Goal: Task Accomplishment & Management: Use online tool/utility

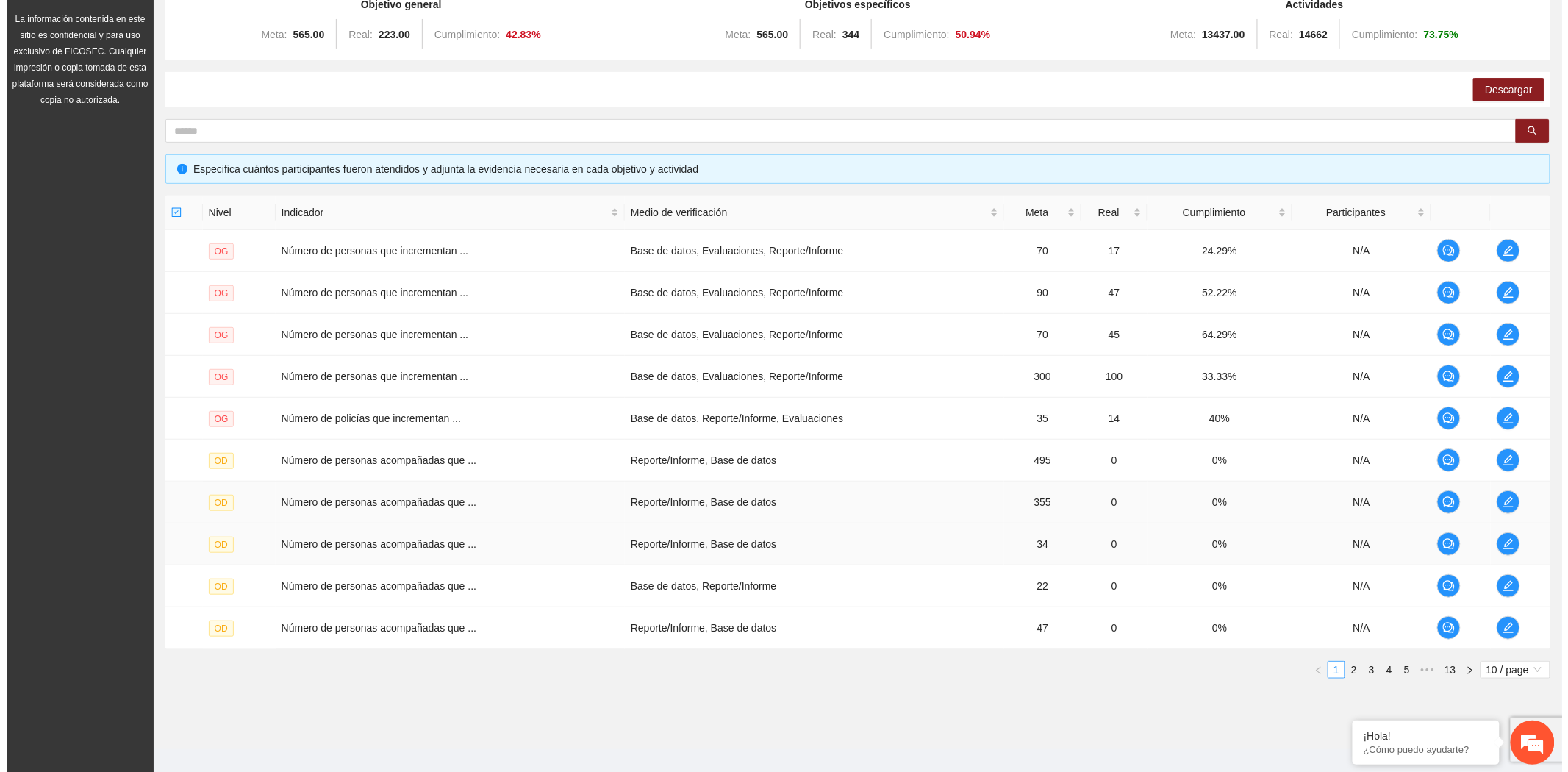
scroll to position [189, 0]
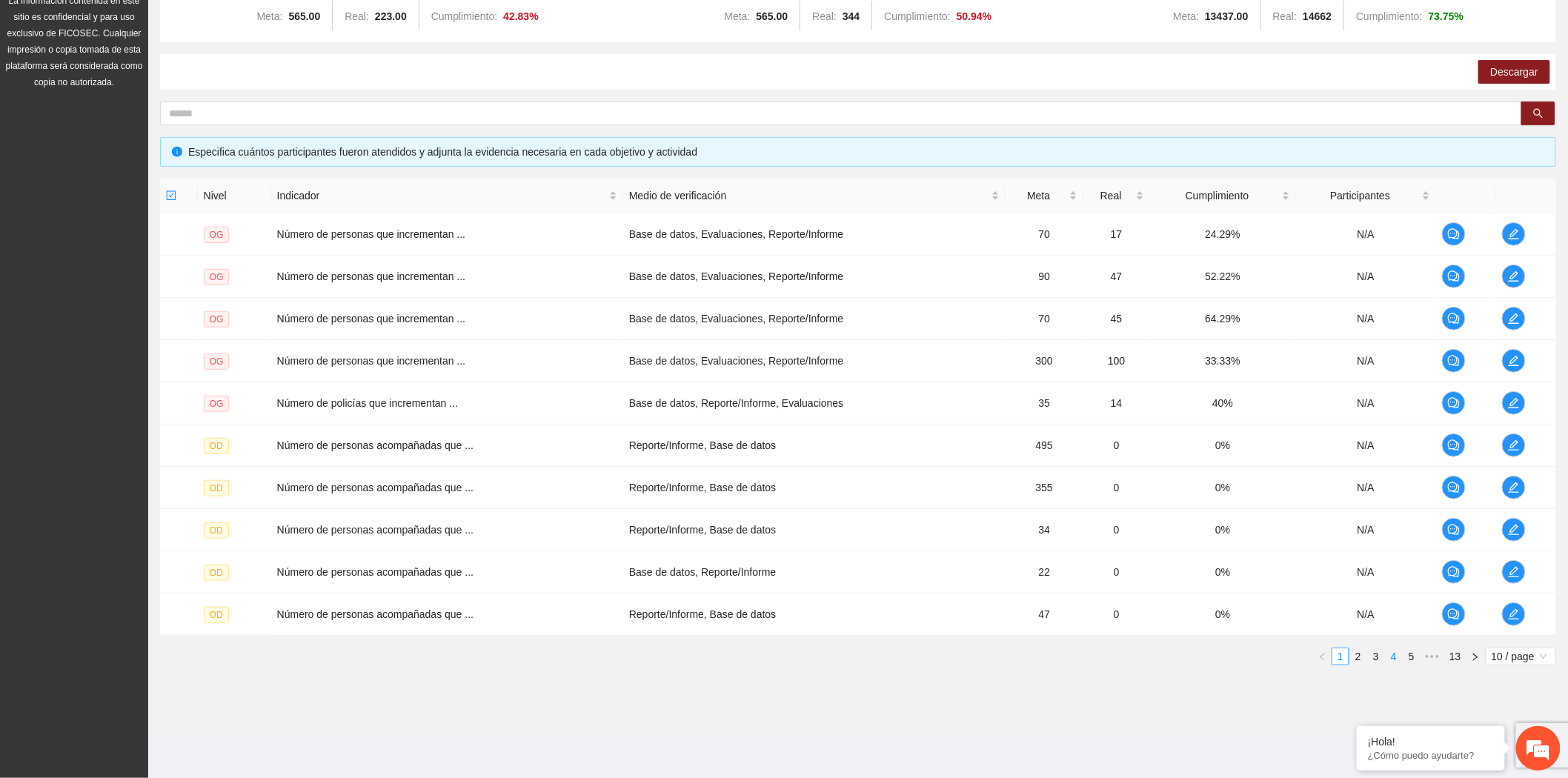
click at [1398, 649] on link "4" at bounding box center [1394, 656] width 16 height 16
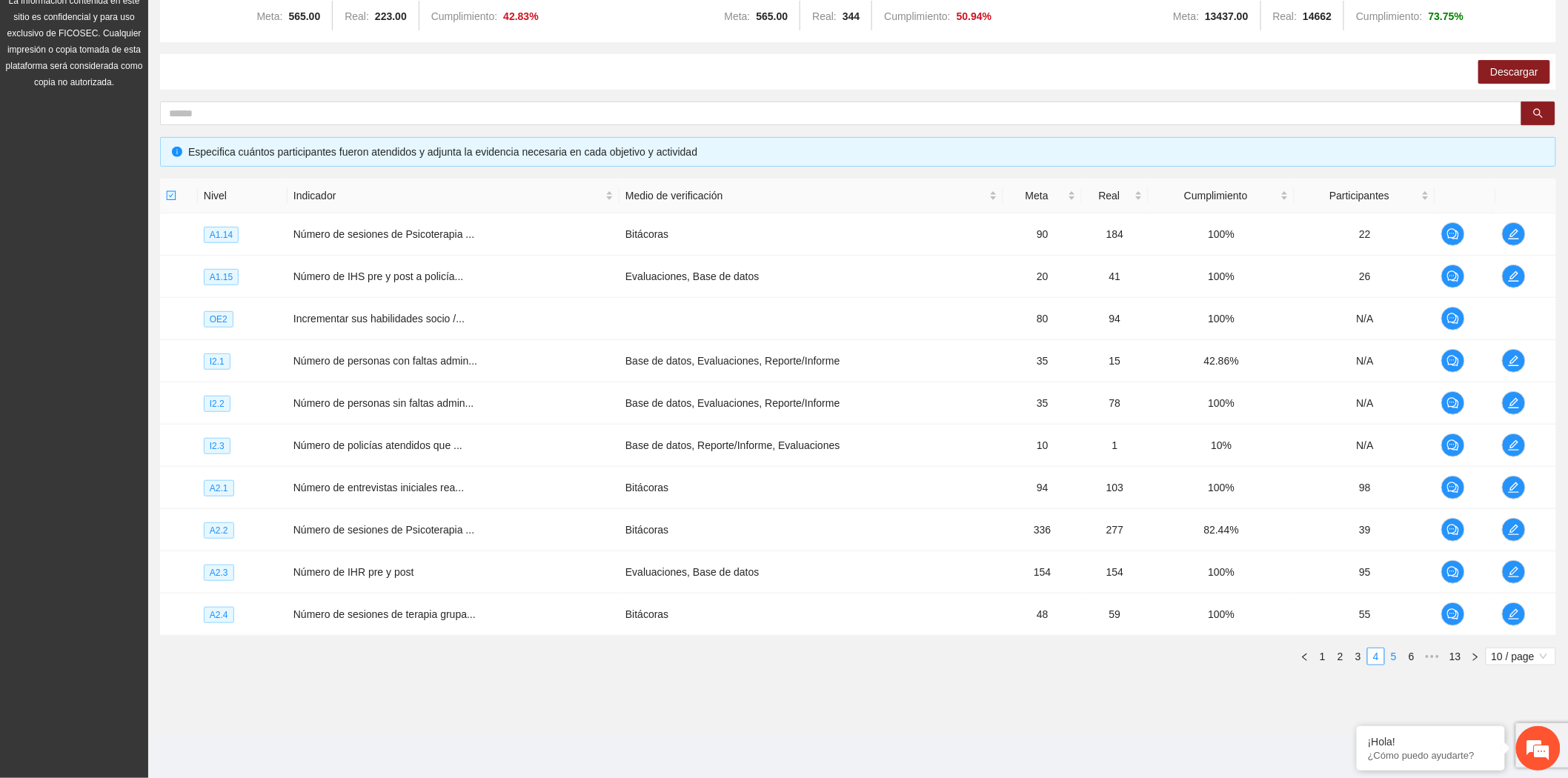
click at [1398, 649] on link "5" at bounding box center [1394, 656] width 16 height 16
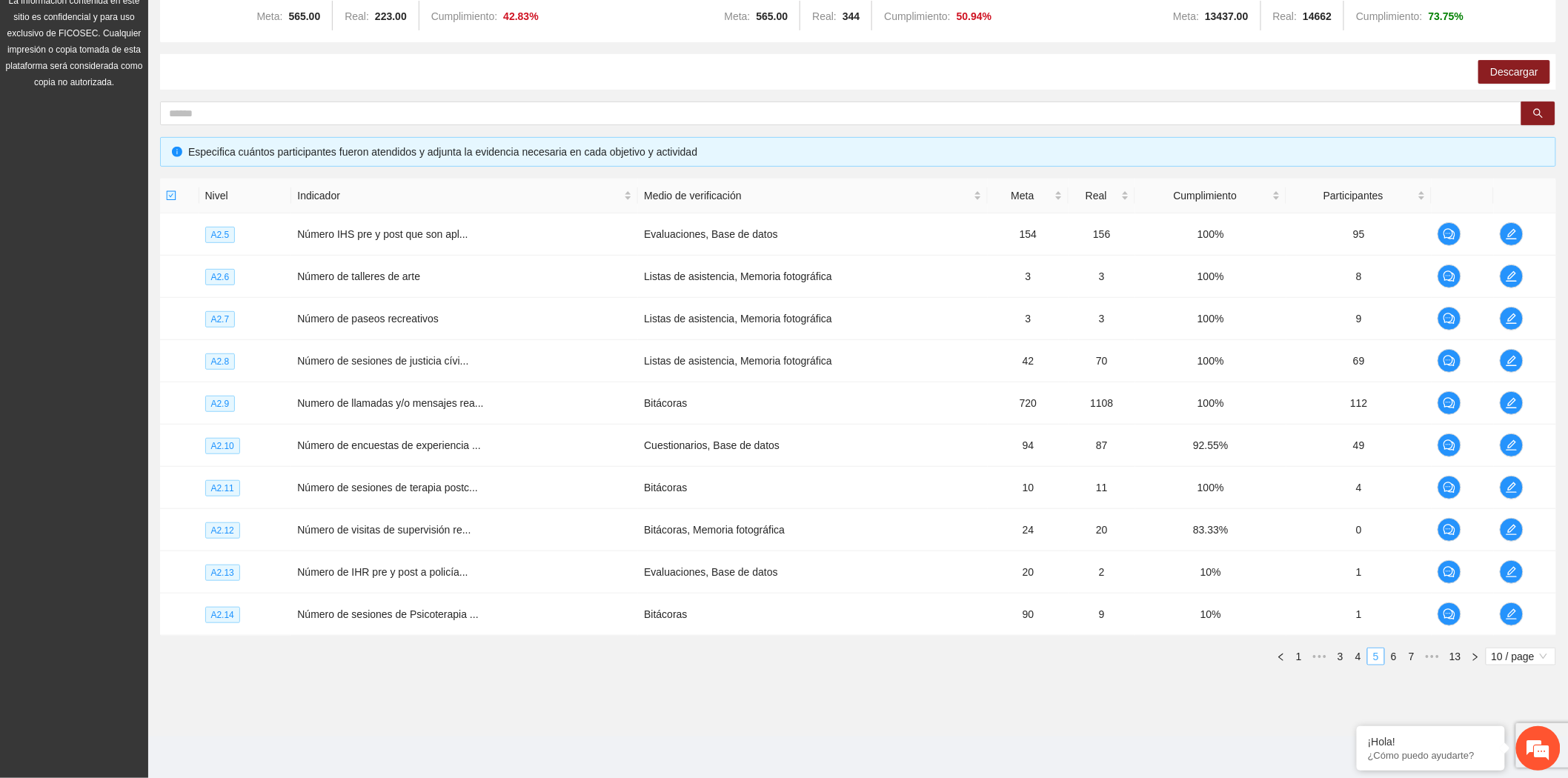
click at [1398, 649] on link "6" at bounding box center [1394, 656] width 16 height 16
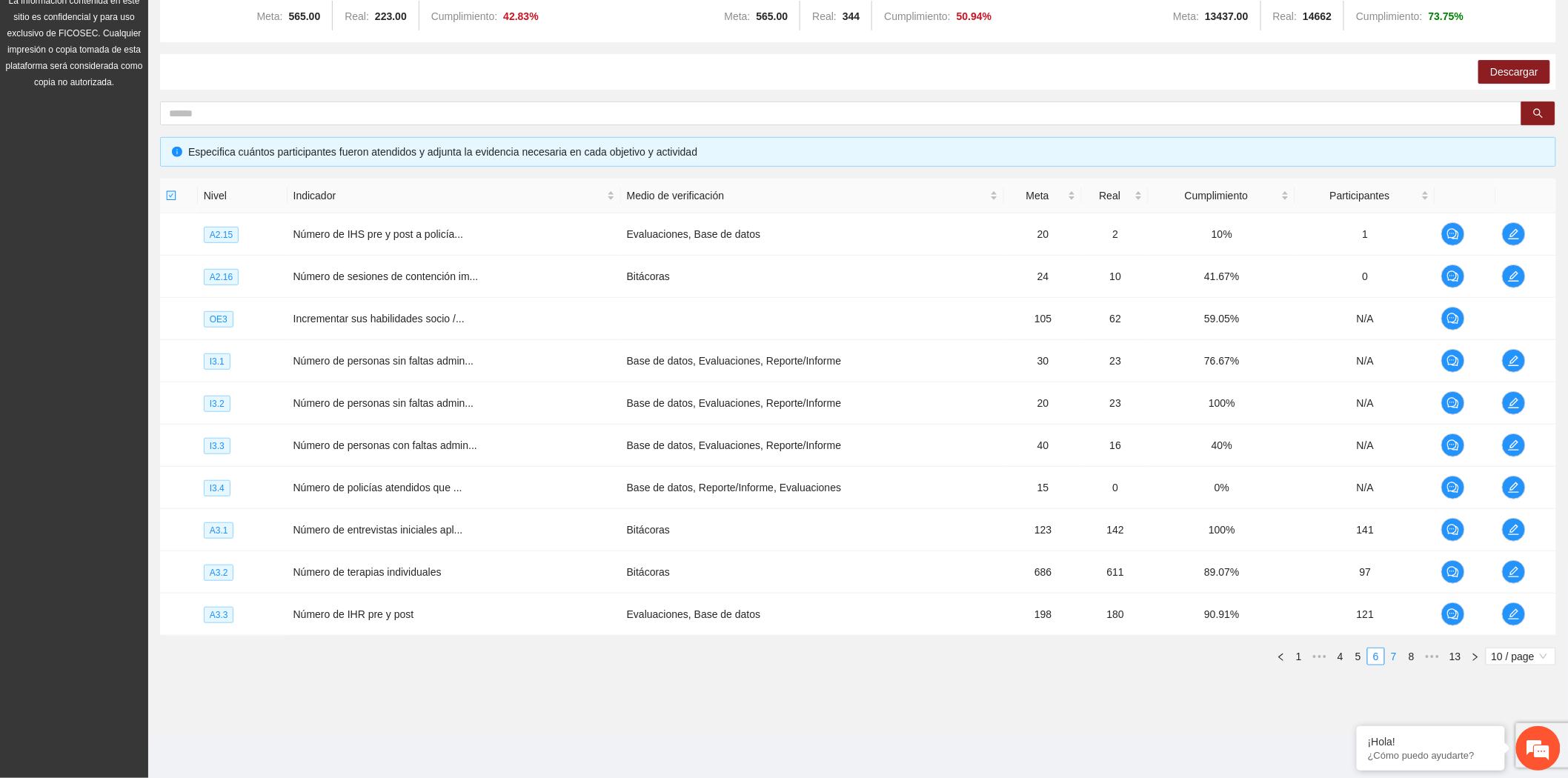
click at [1398, 649] on link "7" at bounding box center [1394, 656] width 16 height 16
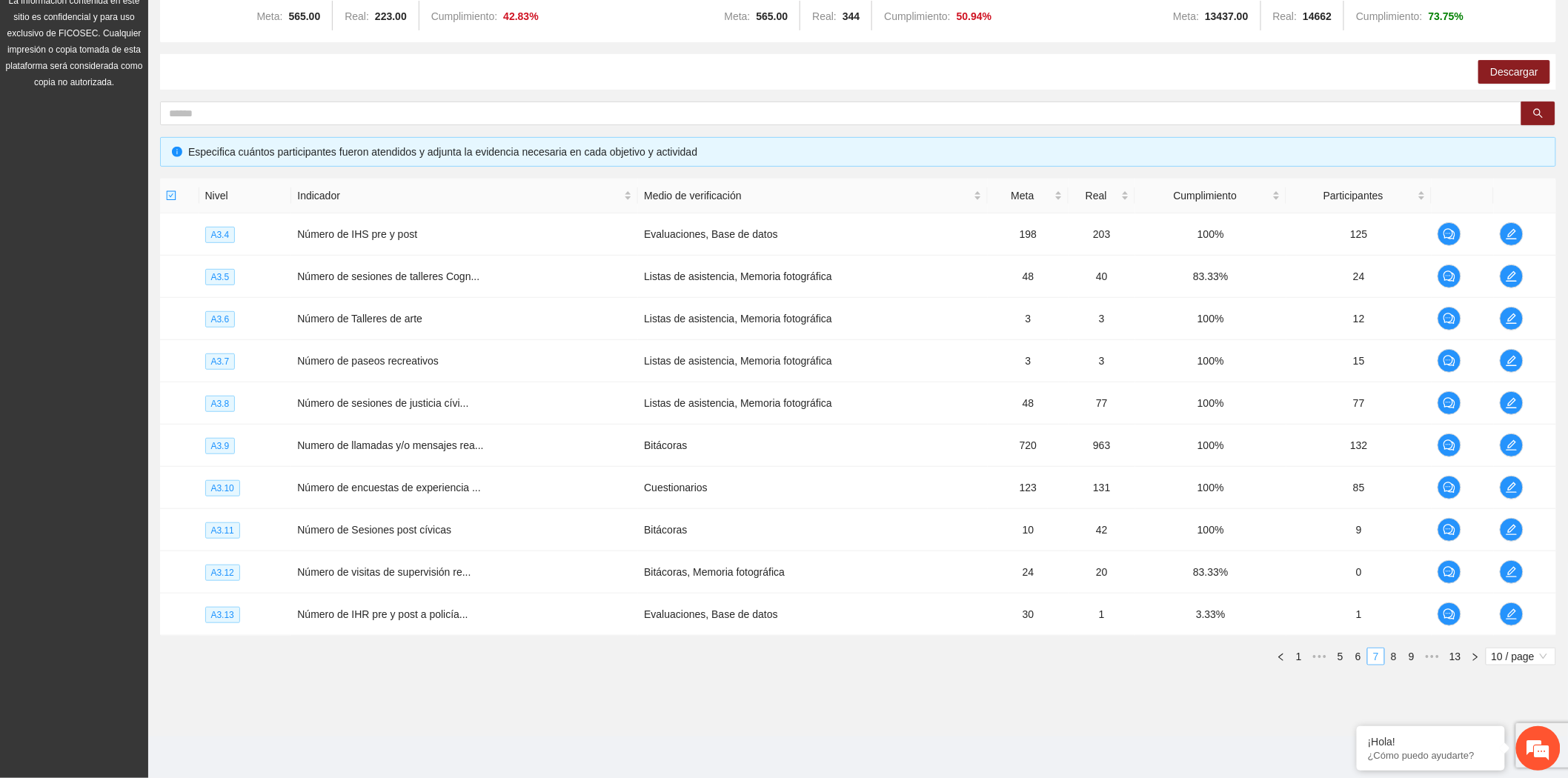
click at [1398, 649] on link "8" at bounding box center [1394, 656] width 16 height 16
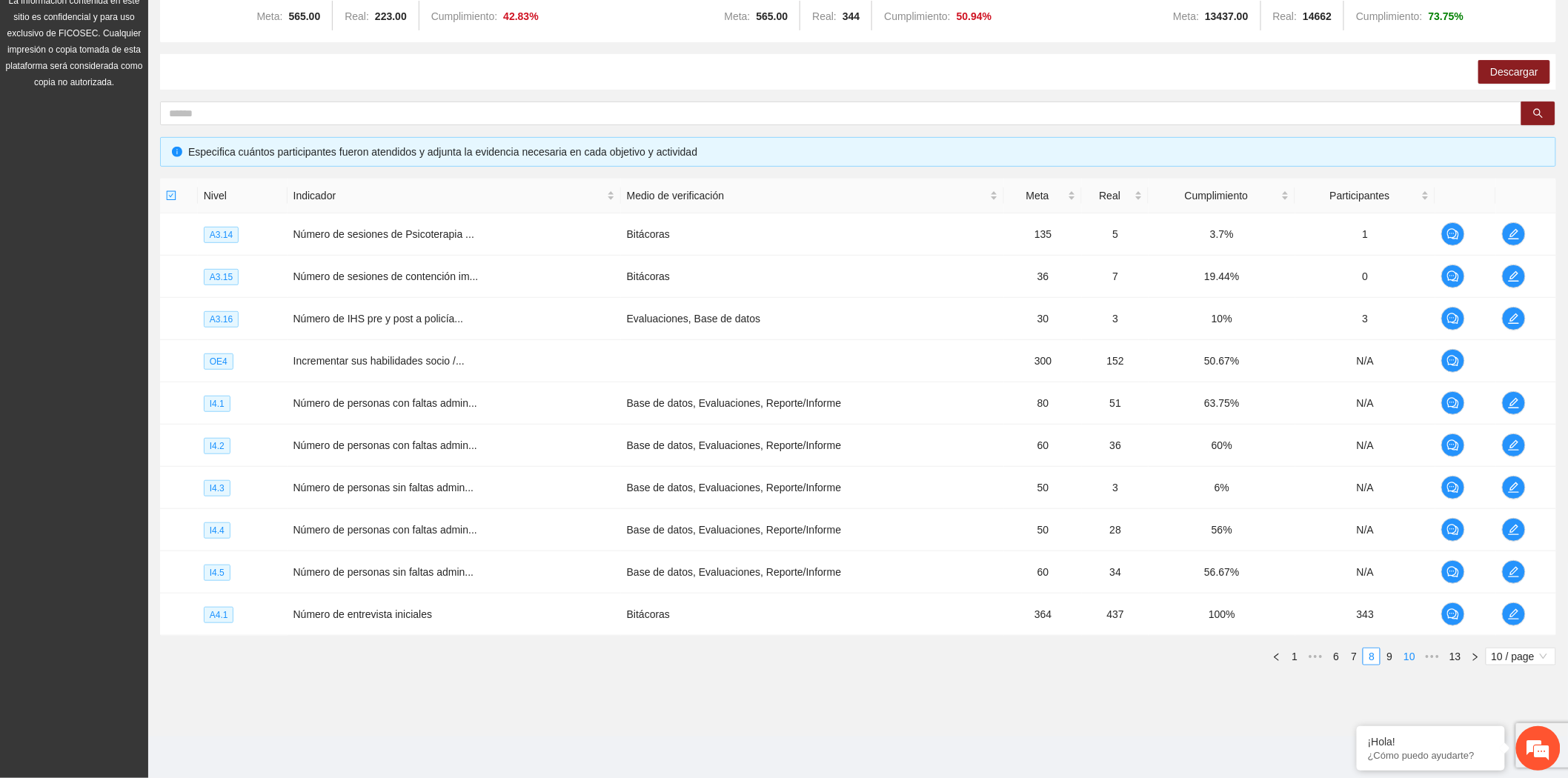
click at [1398, 649] on li "10" at bounding box center [1410, 656] width 22 height 18
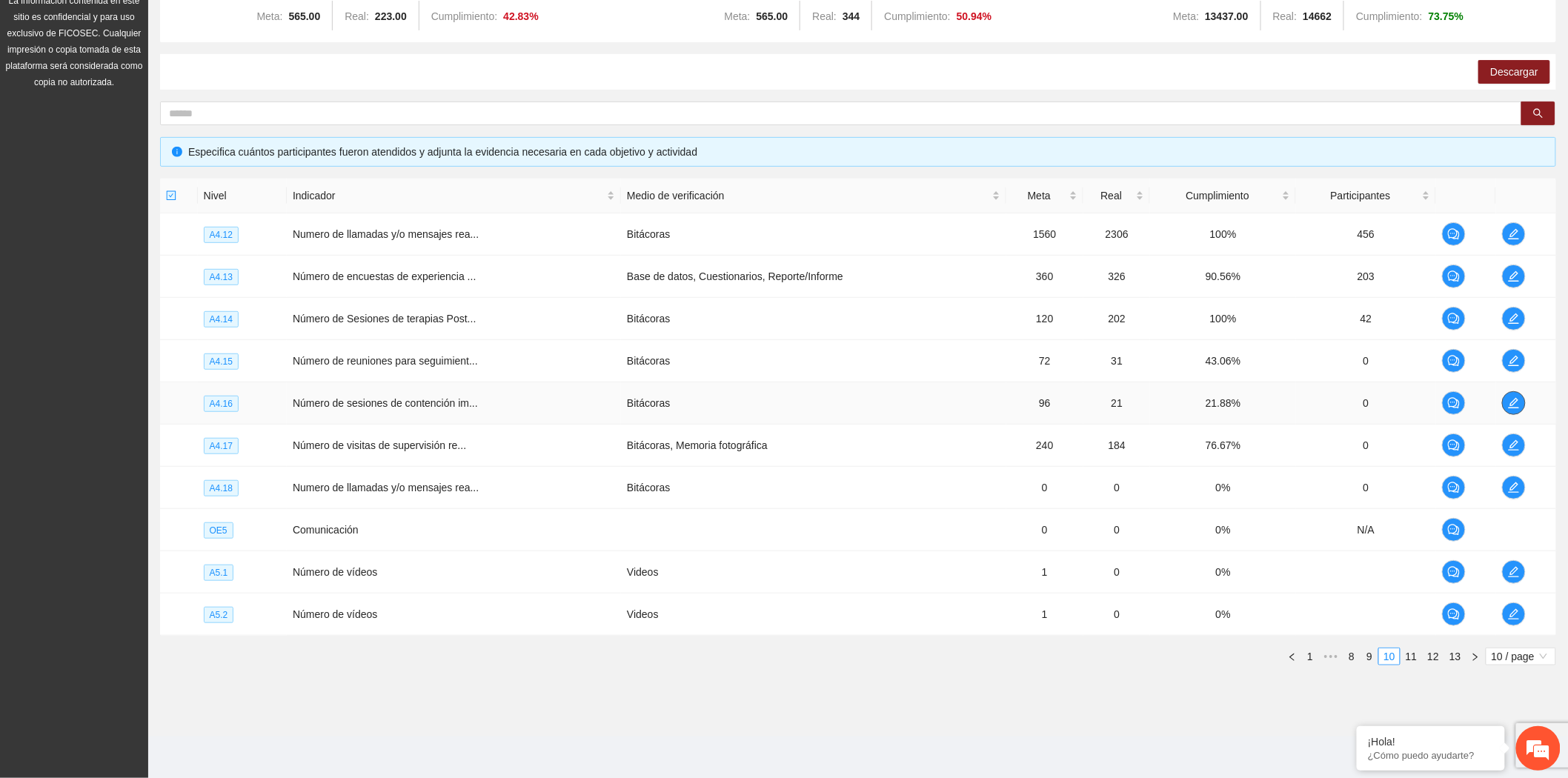
click at [1513, 403] on icon "edit" at bounding box center [1513, 403] width 10 height 10
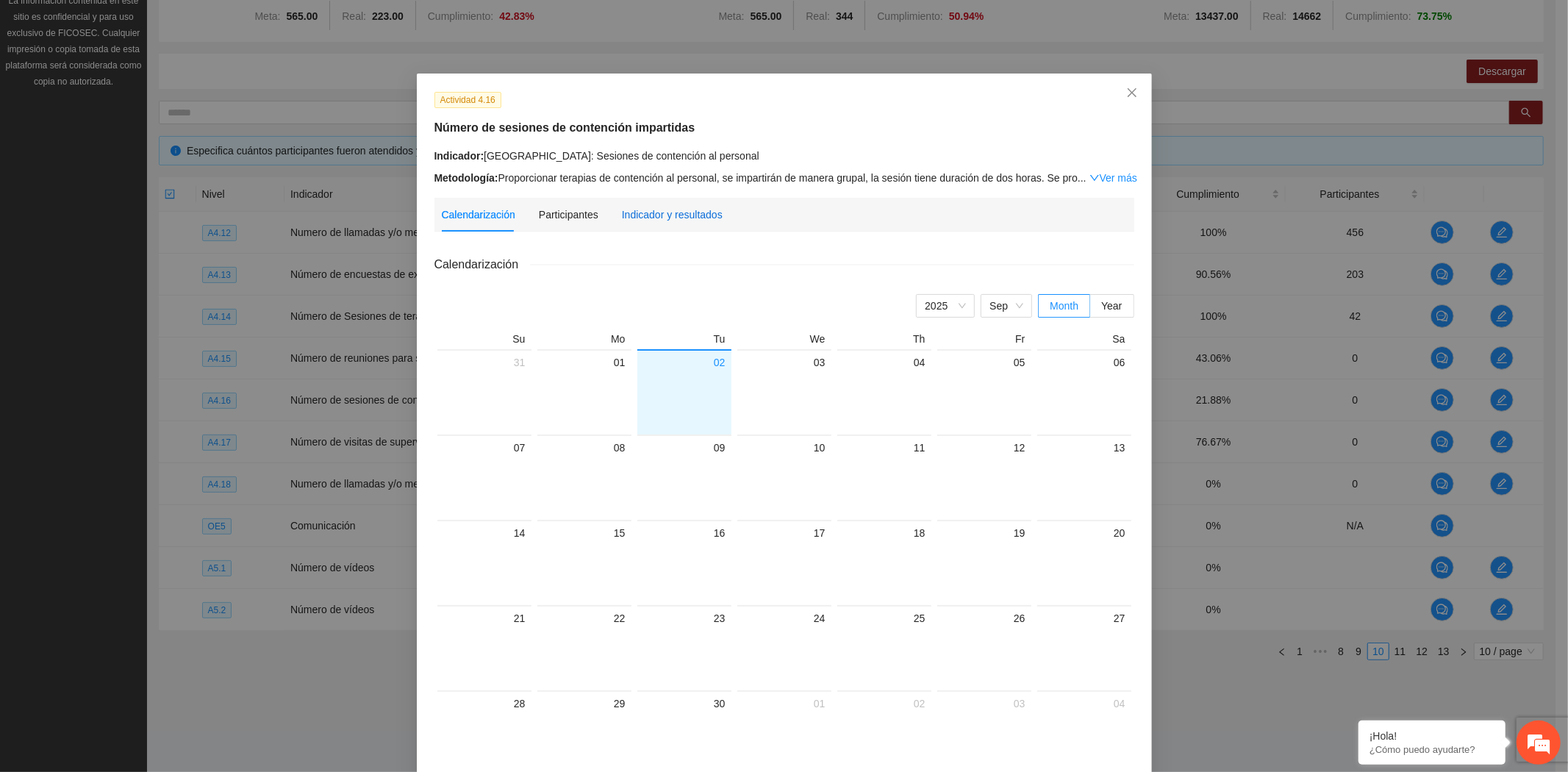
click at [655, 215] on div "Indicador y resultados" at bounding box center [673, 215] width 101 height 16
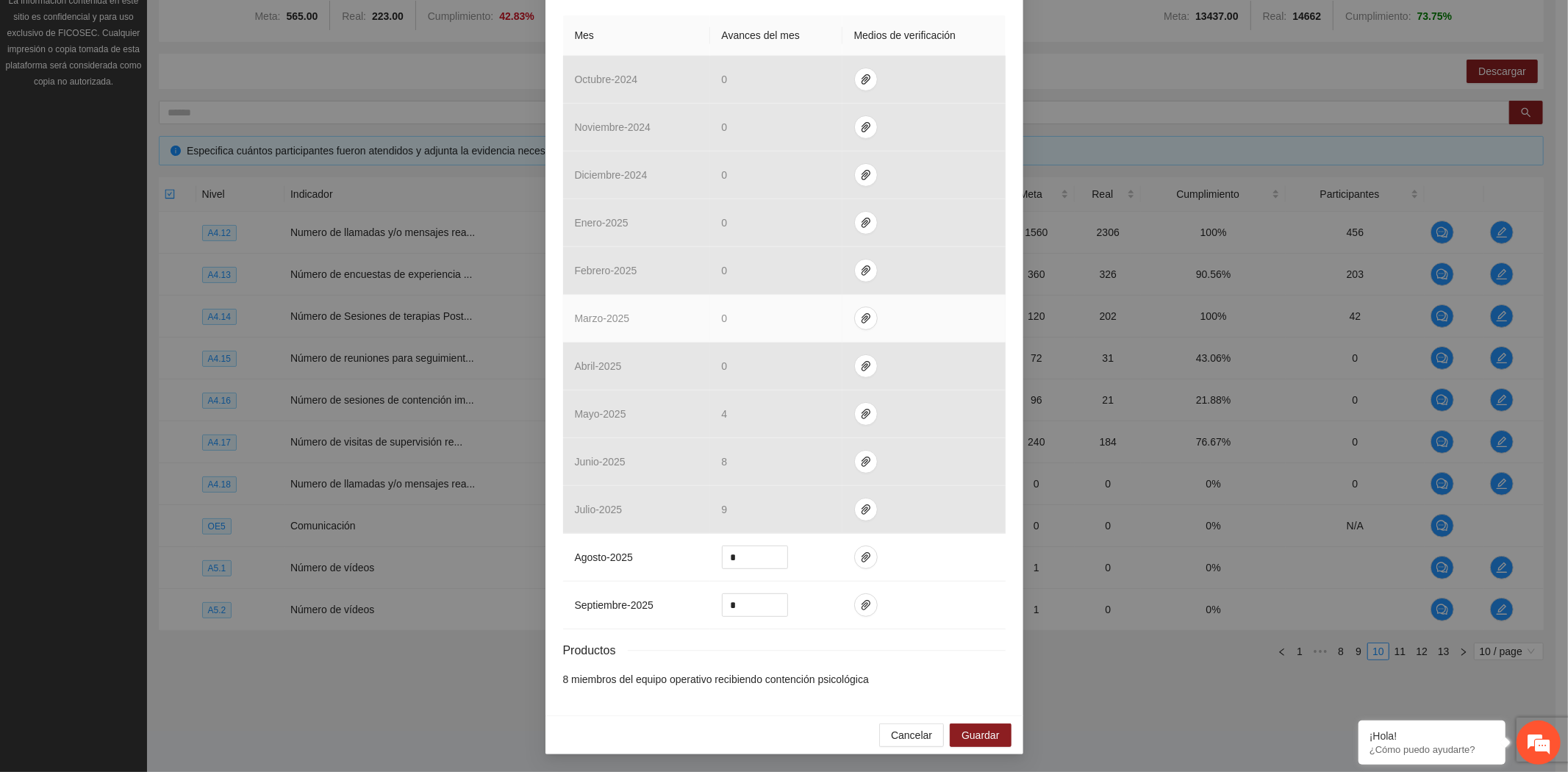
scroll to position [328, 0]
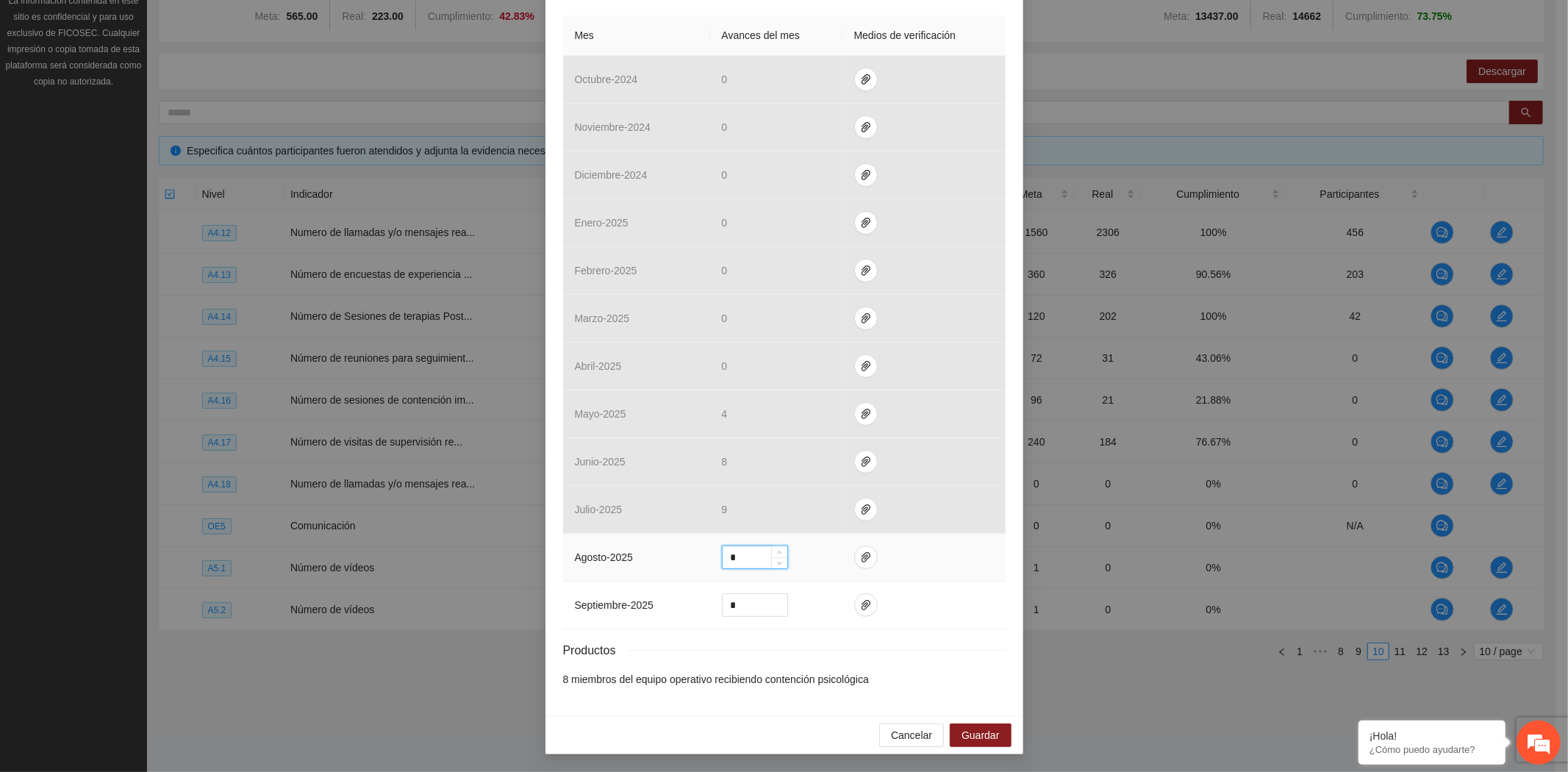
drag, startPoint x: 735, startPoint y: 557, endPoint x: 688, endPoint y: 556, distance: 47.0
click at [688, 556] on tr "agosto - 2025 *" at bounding box center [784, 557] width 442 height 48
type input "*"
click at [860, 560] on icon "paper-clip" at bounding box center [865, 557] width 12 height 12
click at [800, 512] on span "Adjuntar documento" at bounding box center [820, 511] width 92 height 16
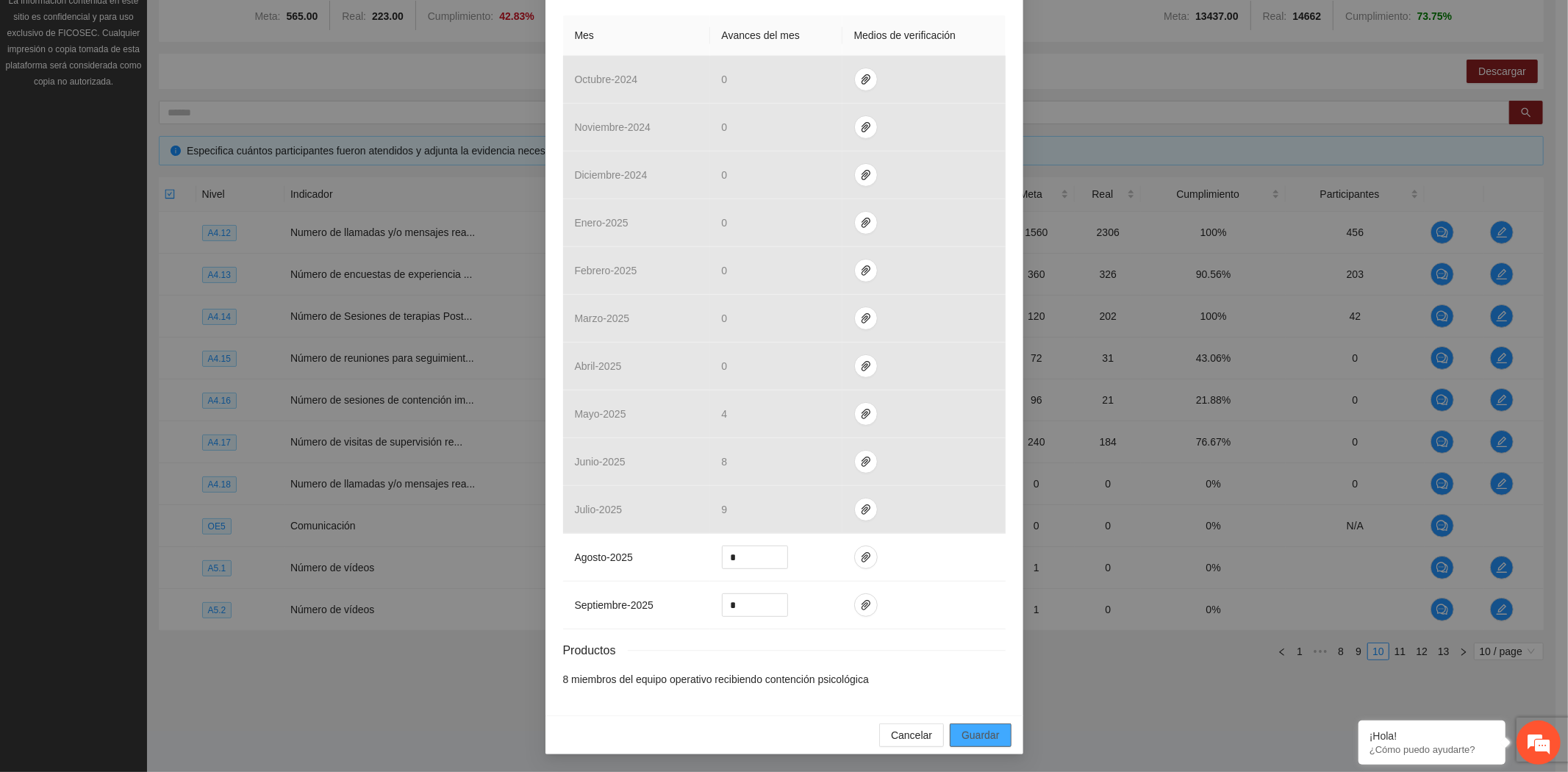
click at [981, 733] on span "Guardar" at bounding box center [980, 735] width 37 height 16
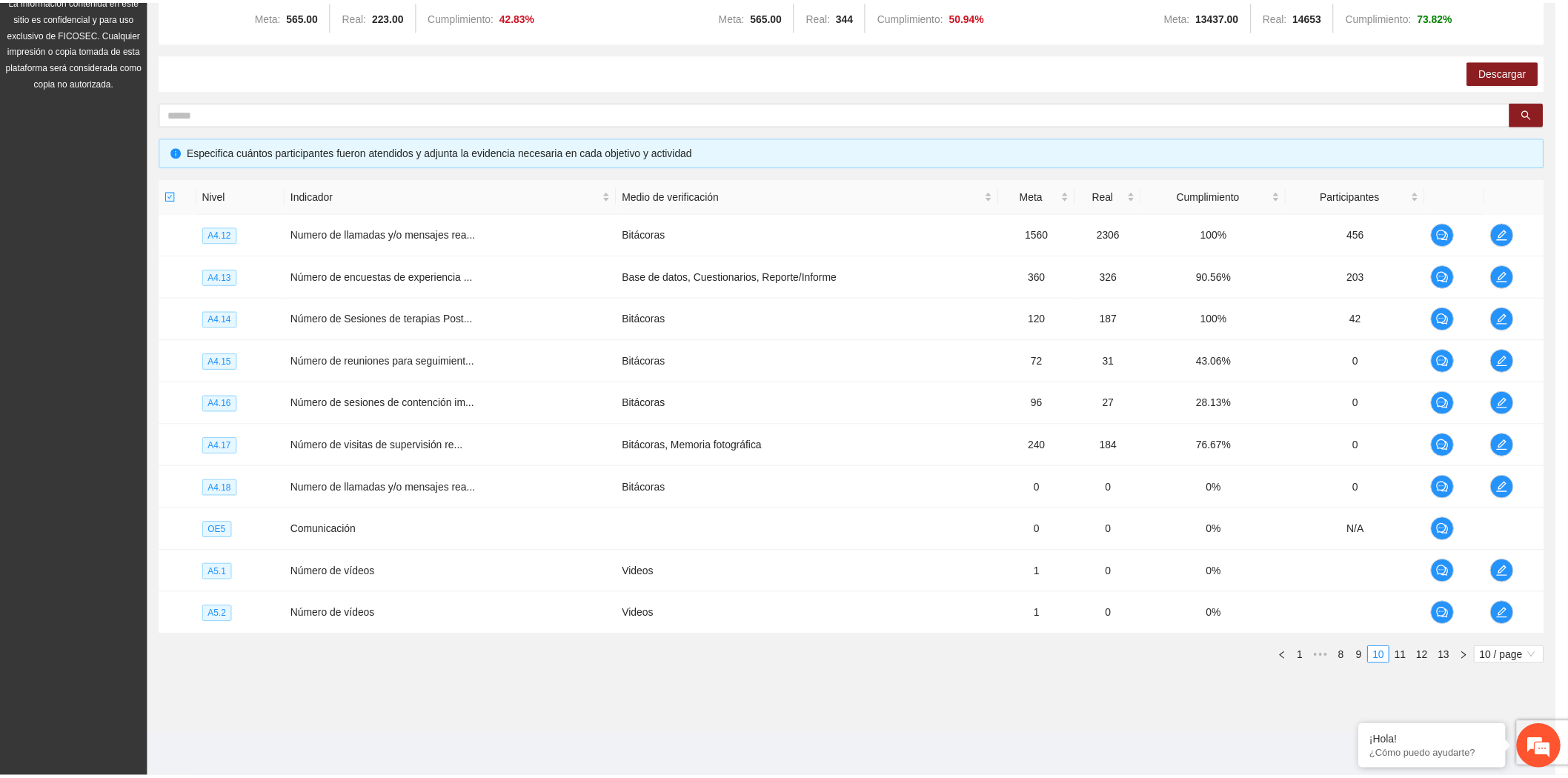
scroll to position [257, 0]
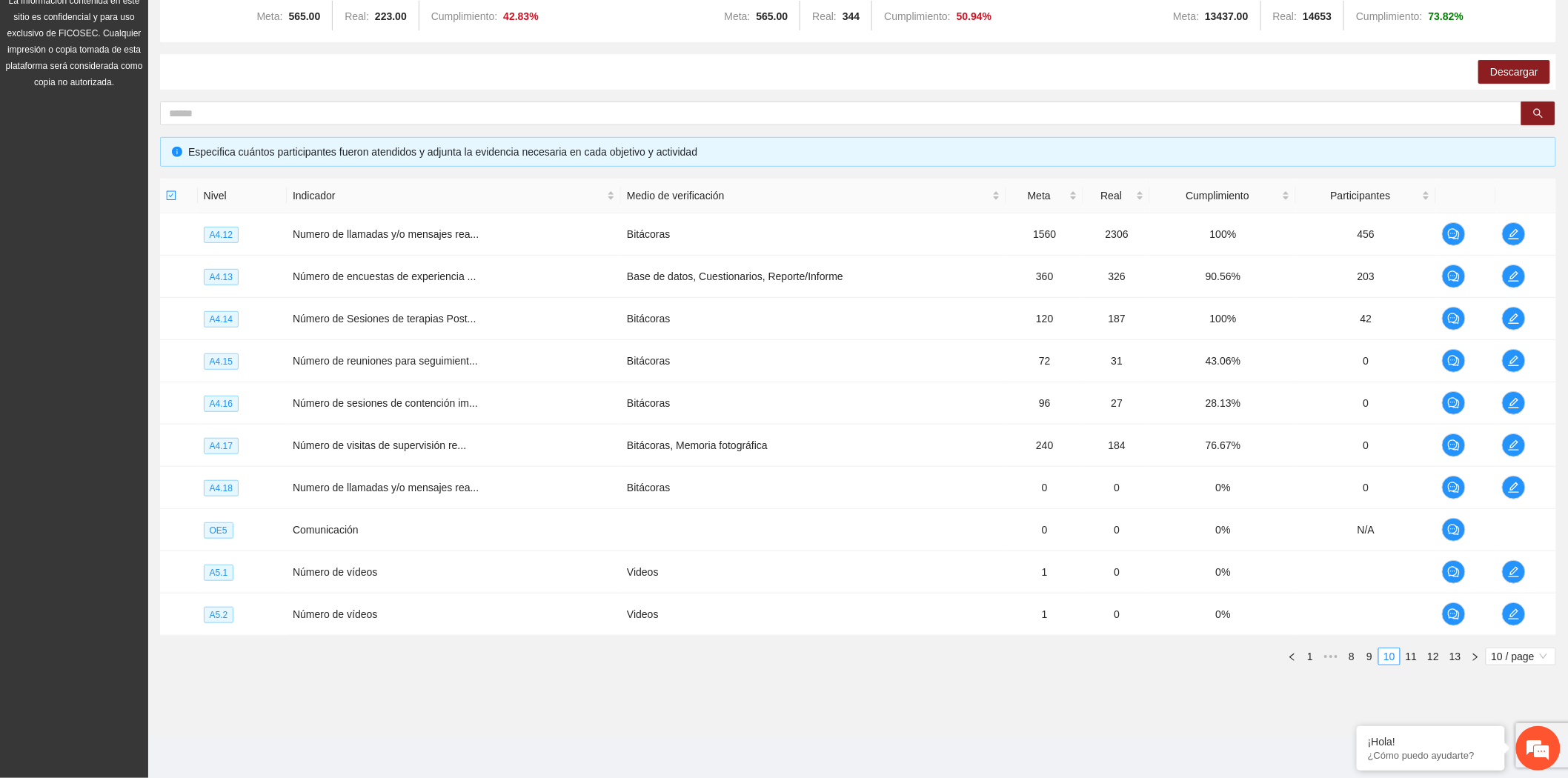
drag, startPoint x: 65, startPoint y: 313, endPoint x: 5, endPoint y: 295, distance: 62.6
click at [65, 313] on div "Proyectos Activos La información contenida en este sitio es confidencial y para…" at bounding box center [74, 294] width 148 height 968
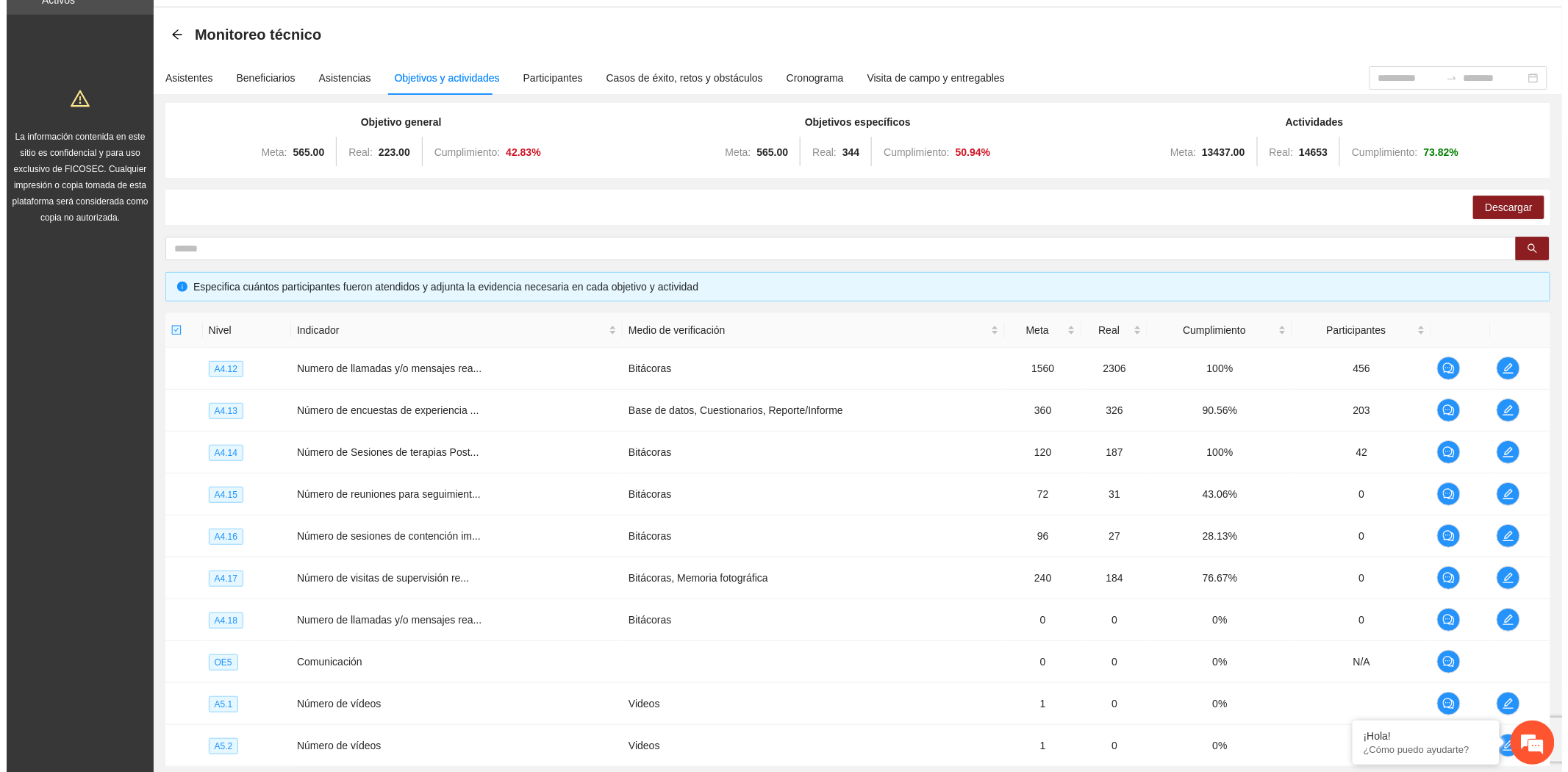
scroll to position [163, 0]
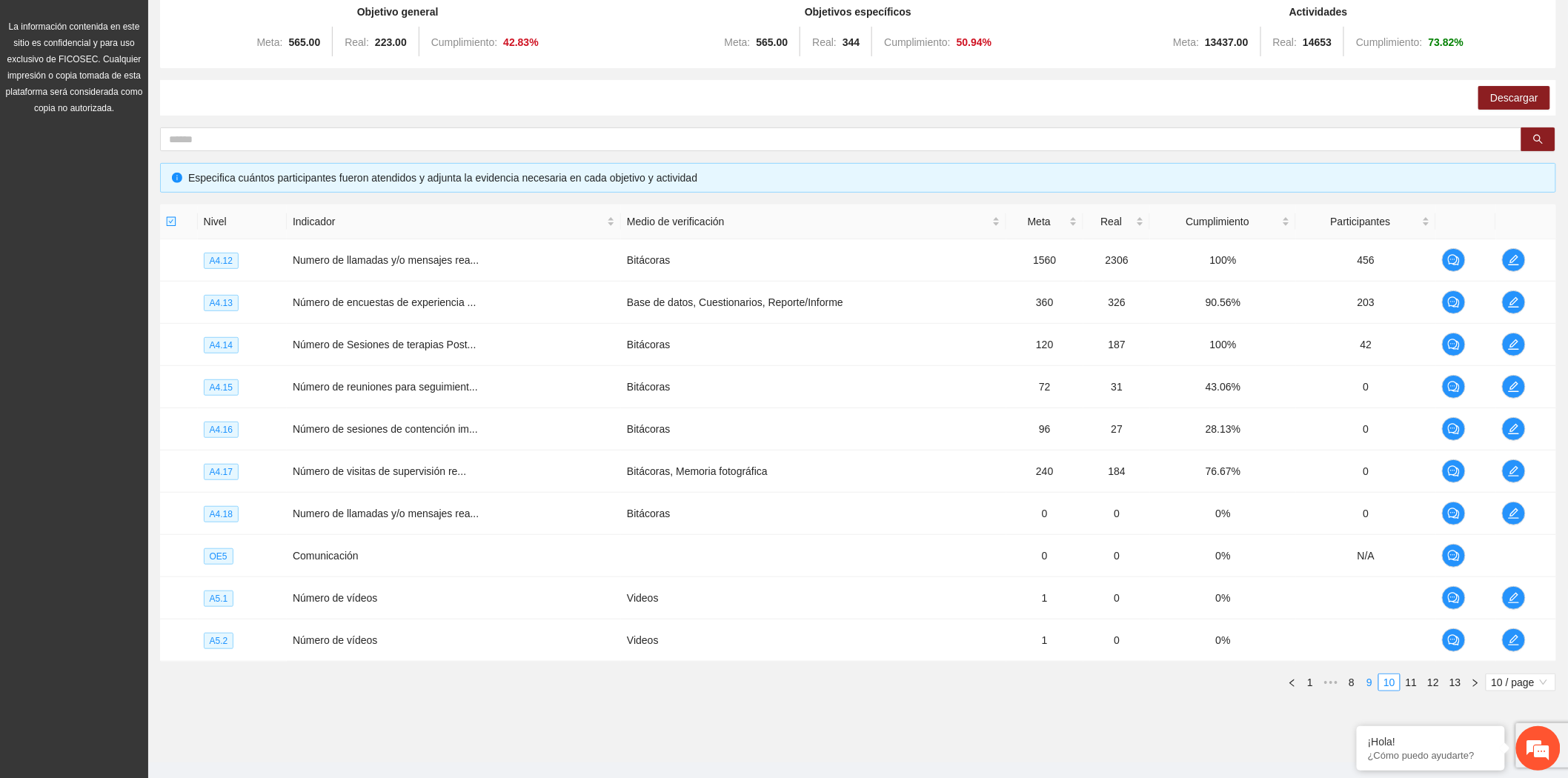
click at [1371, 683] on link "9" at bounding box center [1369, 682] width 16 height 16
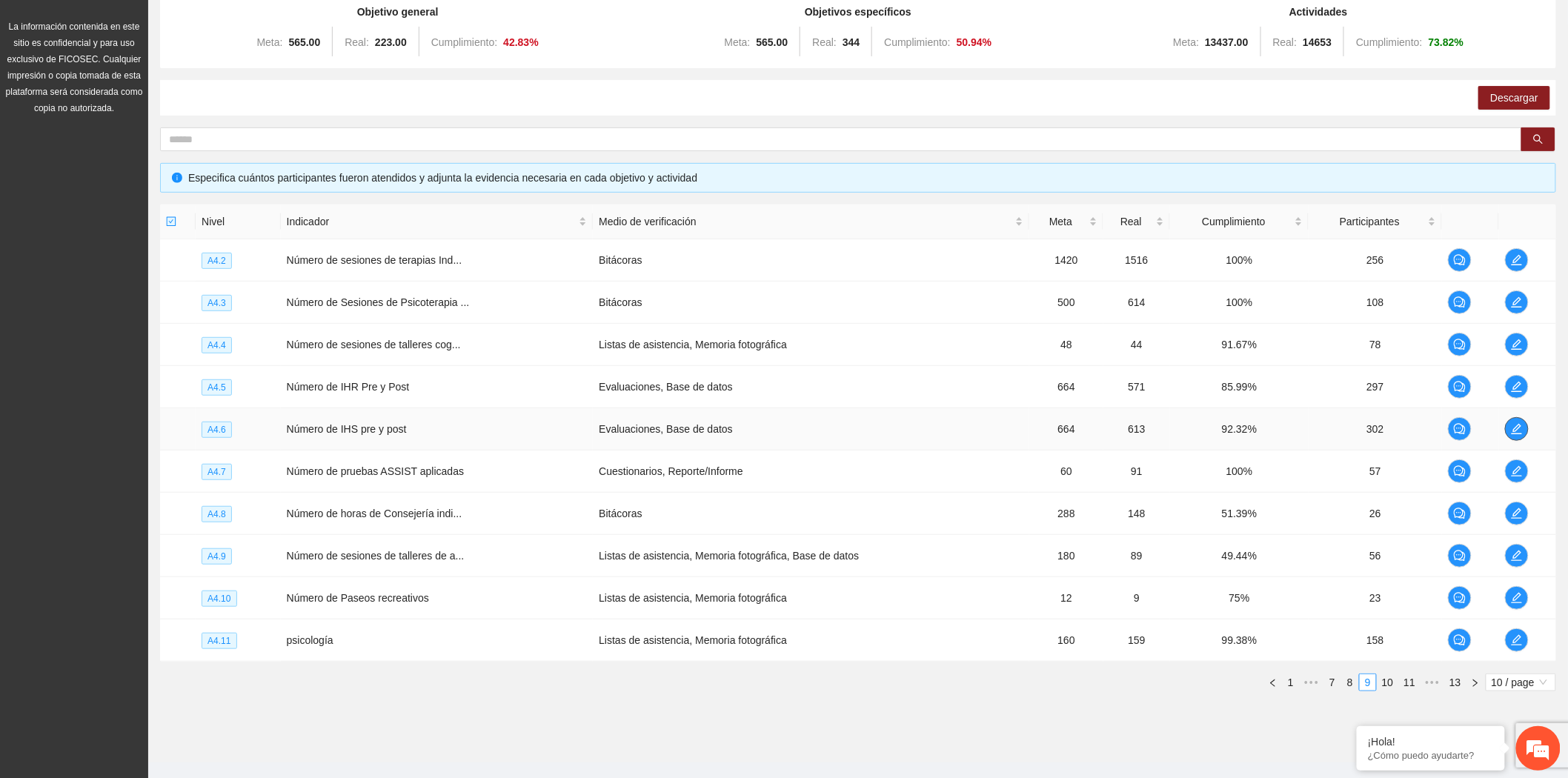
click at [1515, 426] on icon "edit" at bounding box center [1516, 429] width 10 height 10
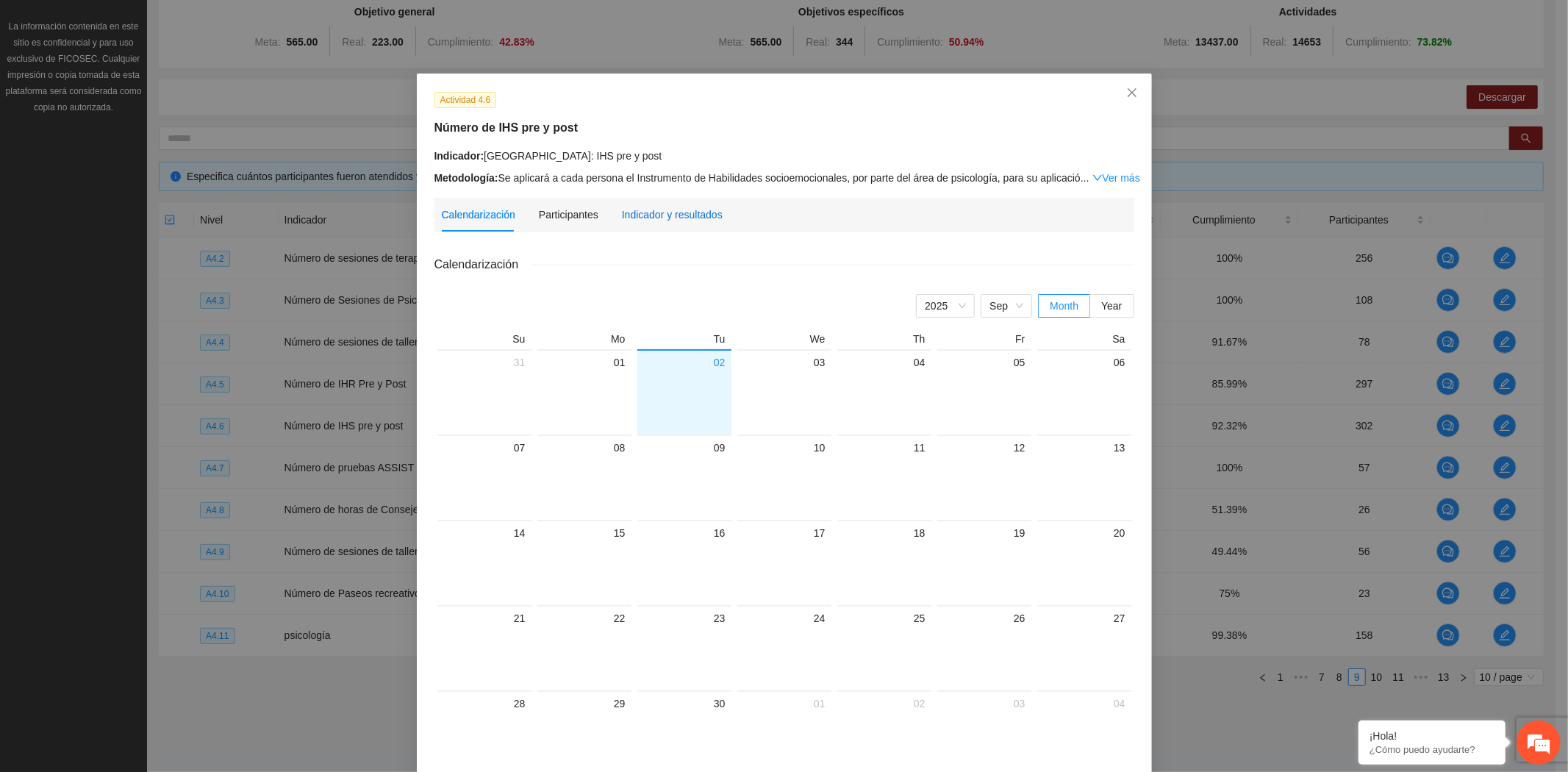
click at [666, 221] on div "Indicador y resultados" at bounding box center [673, 215] width 101 height 16
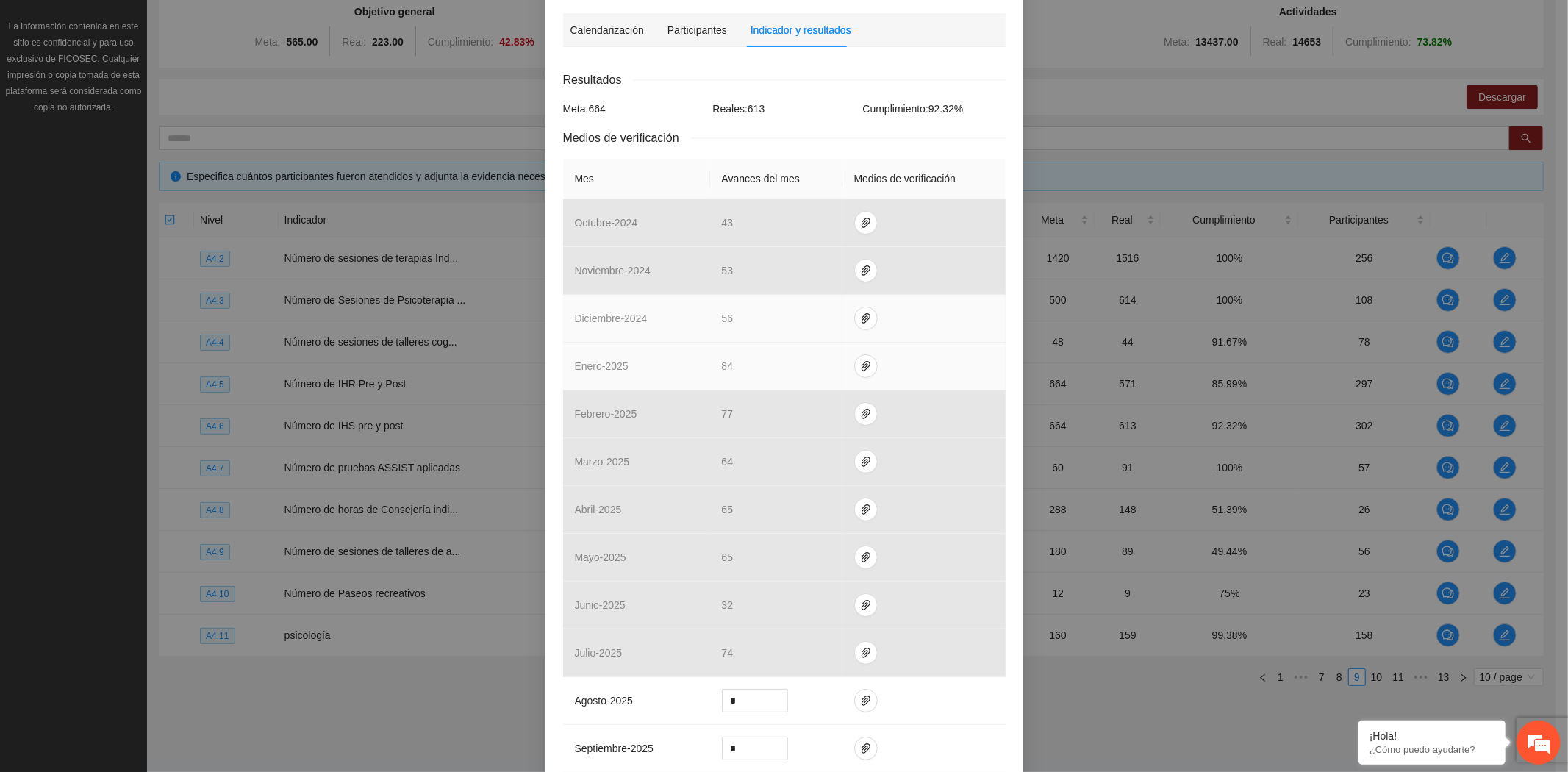
scroll to position [245, 0]
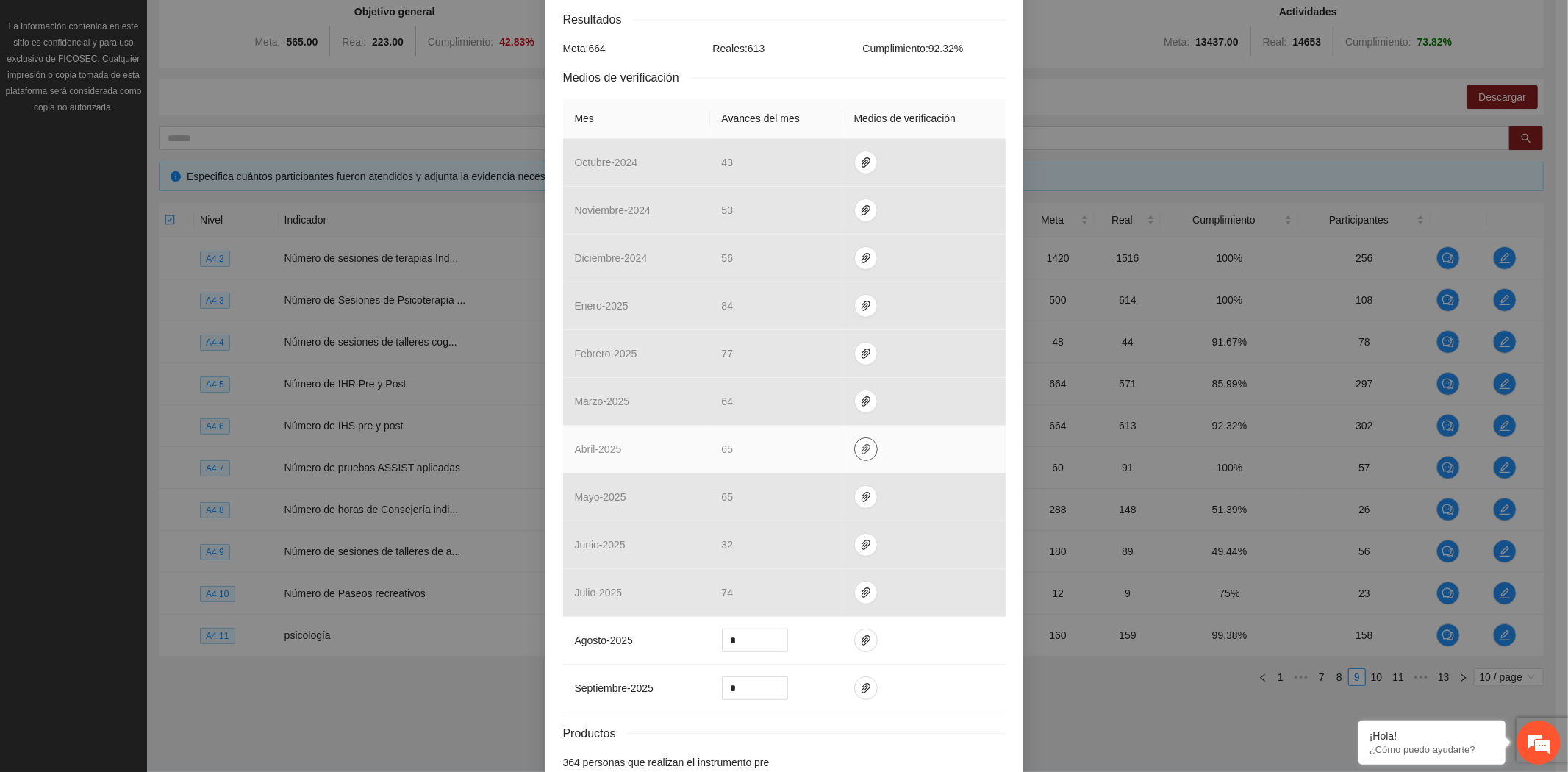
click at [860, 452] on icon "paper-clip" at bounding box center [865, 448] width 12 height 12
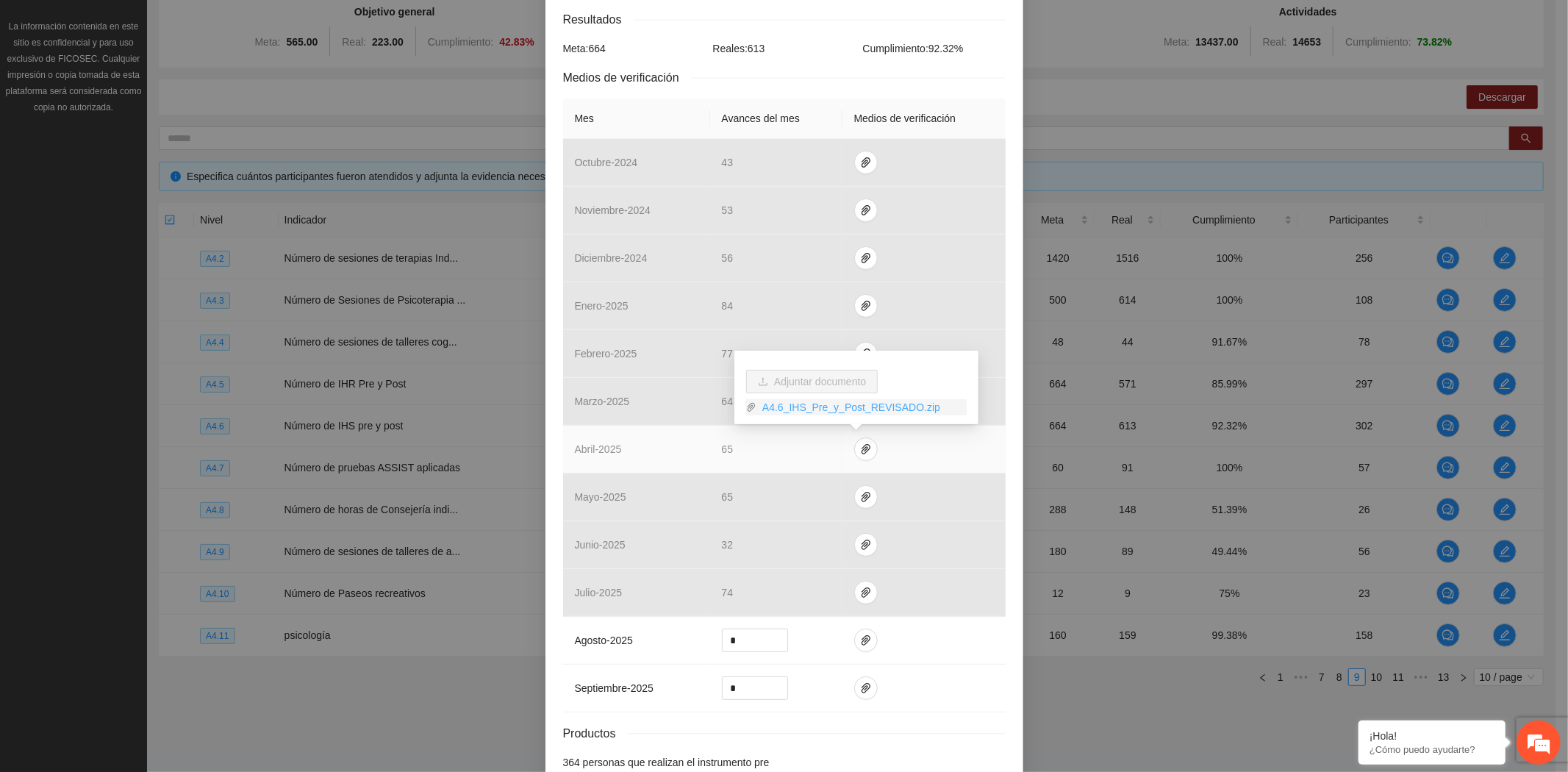
click at [877, 408] on link "A4.6_IHS_Pre_y_Post_REVISADO.zip" at bounding box center [861, 407] width 210 height 16
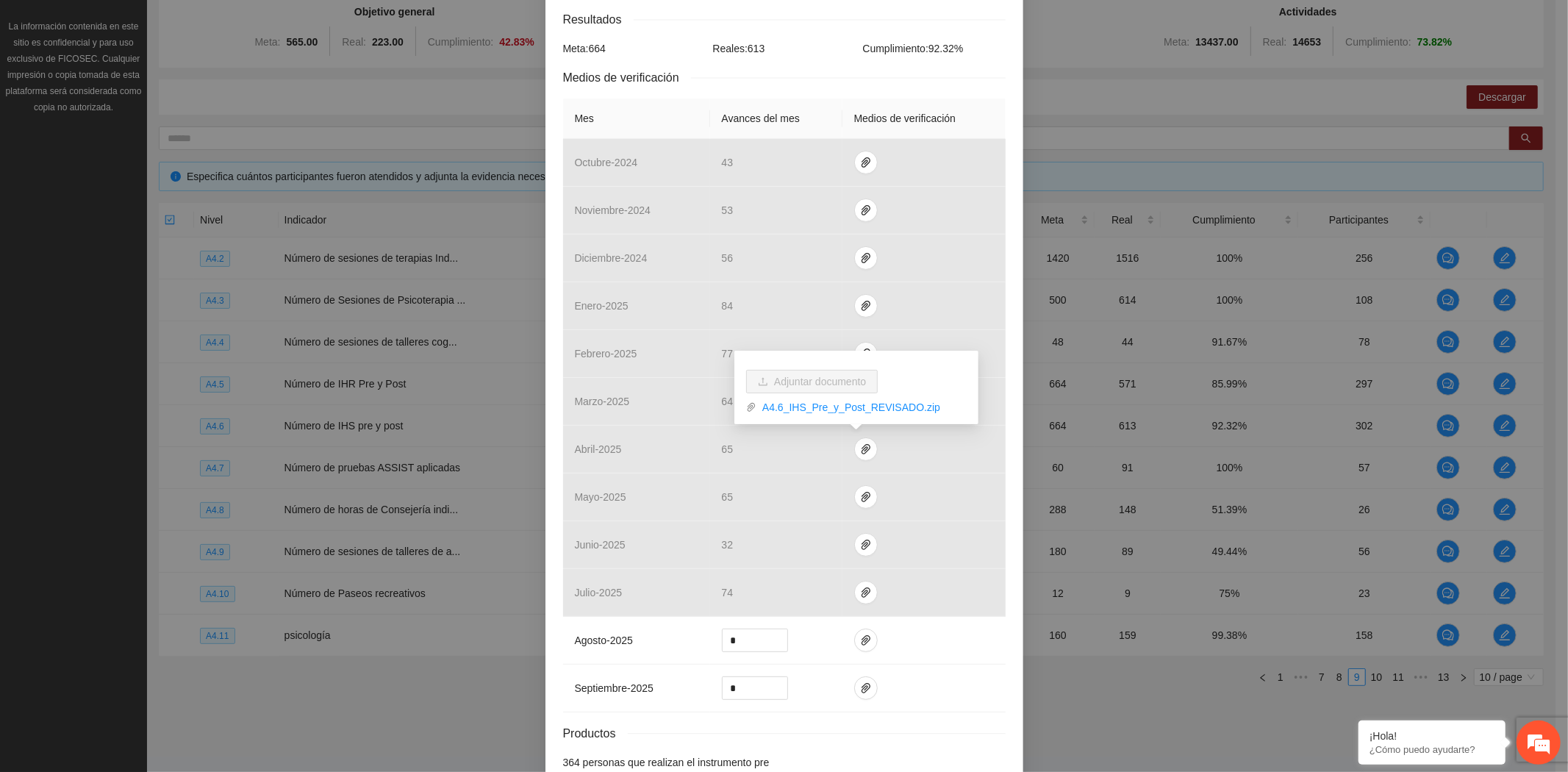
click at [955, 127] on th "Medios de verificación" at bounding box center [924, 118] width 163 height 40
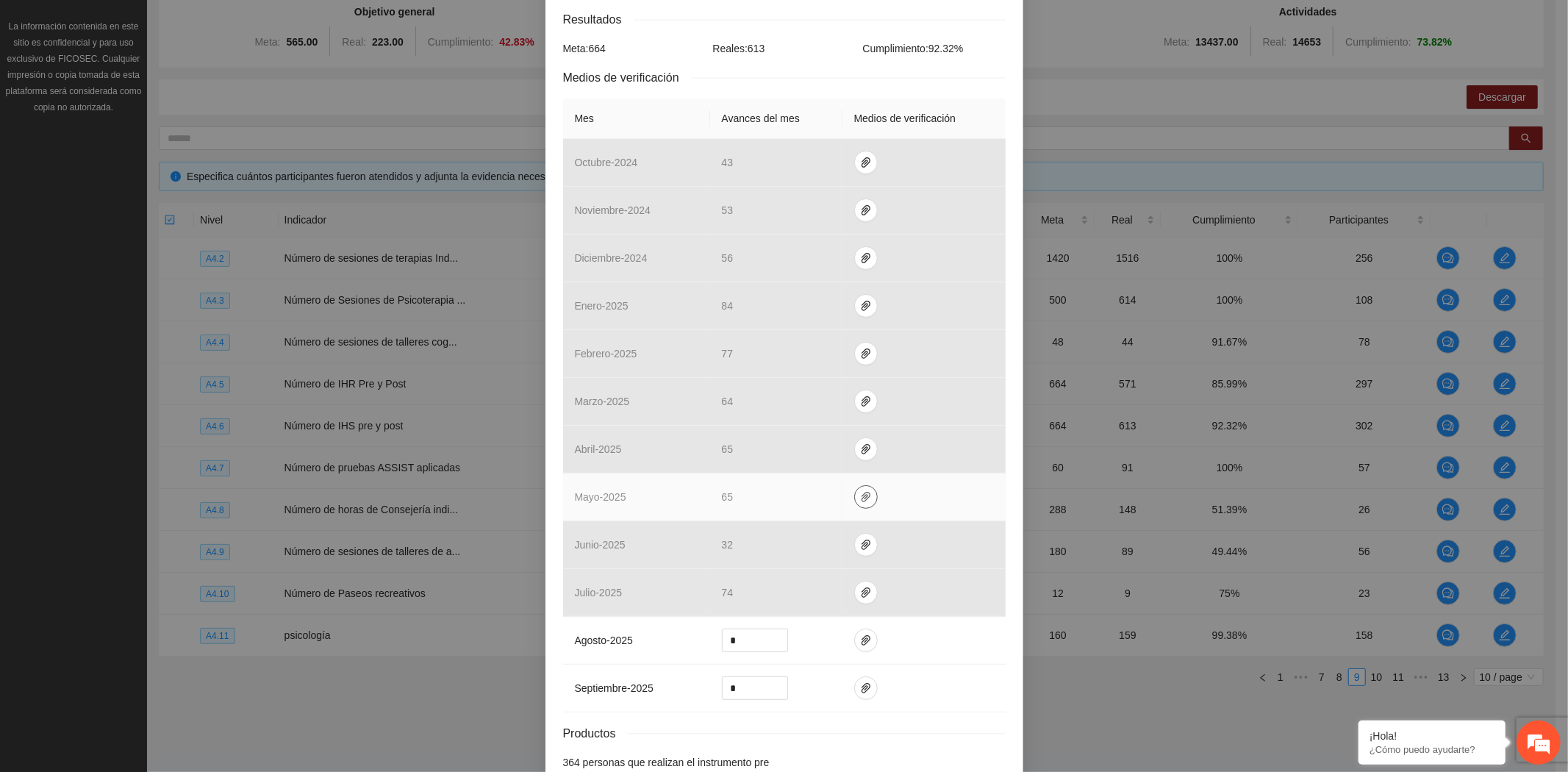
click at [860, 497] on icon "paper-clip" at bounding box center [865, 497] width 12 height 12
click at [822, 459] on link "A4.6_IHS_Pre_y_Post.zip" at bounding box center [861, 455] width 210 height 16
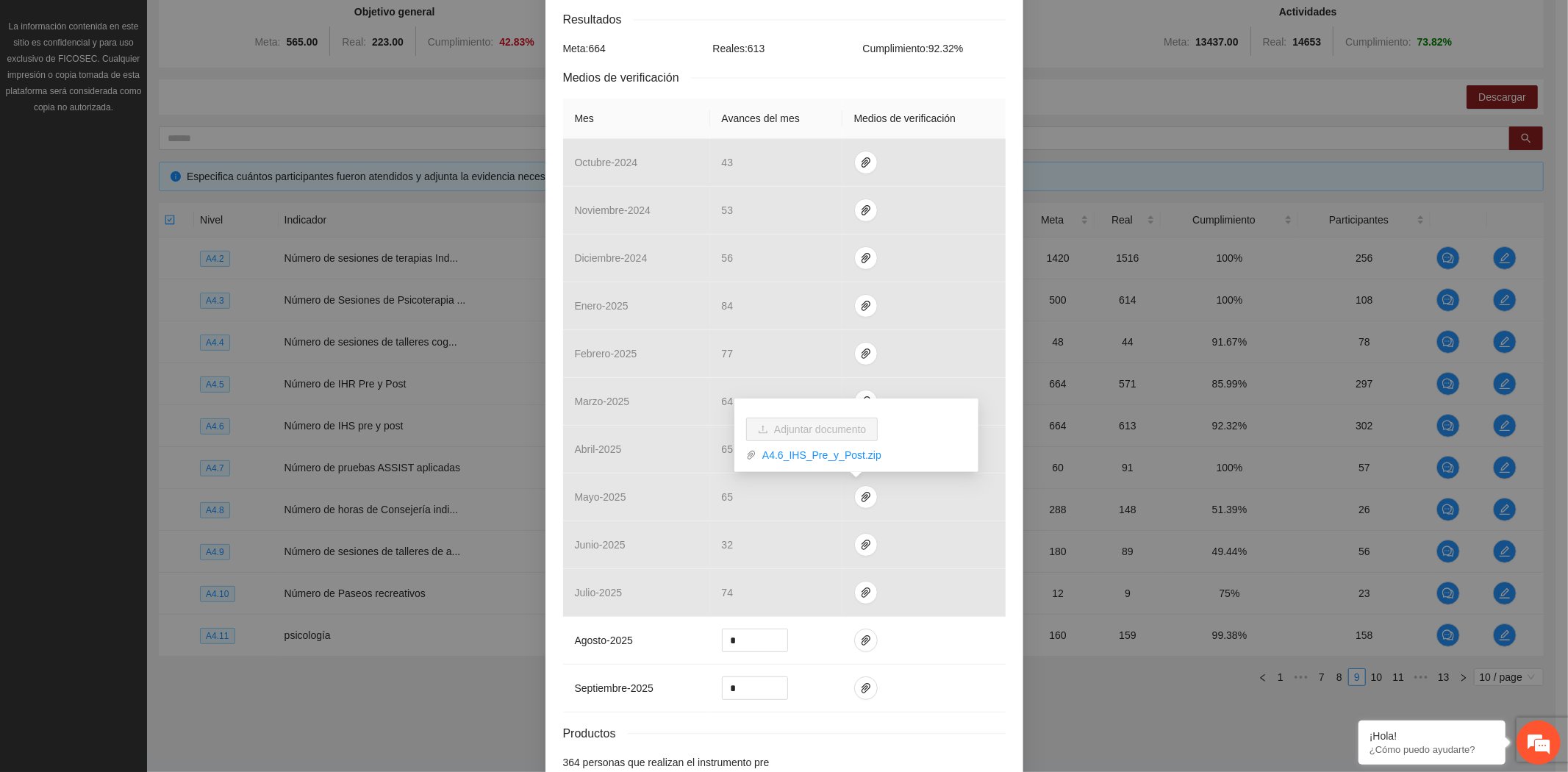
click at [1108, 54] on div "Actividad 4.6 Número de IHS pre y post Indicador: [GEOGRAPHIC_DATA]: IHS pre y …" at bounding box center [784, 386] width 1568 height 772
